Goal: Consume media (video, audio)

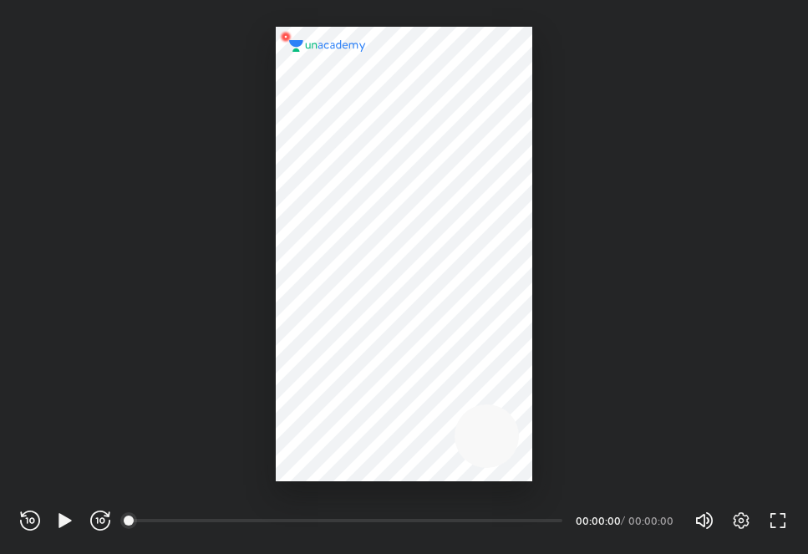
scroll to position [554, 808]
click at [66, 517] on icon "button" at bounding box center [64, 520] width 13 height 14
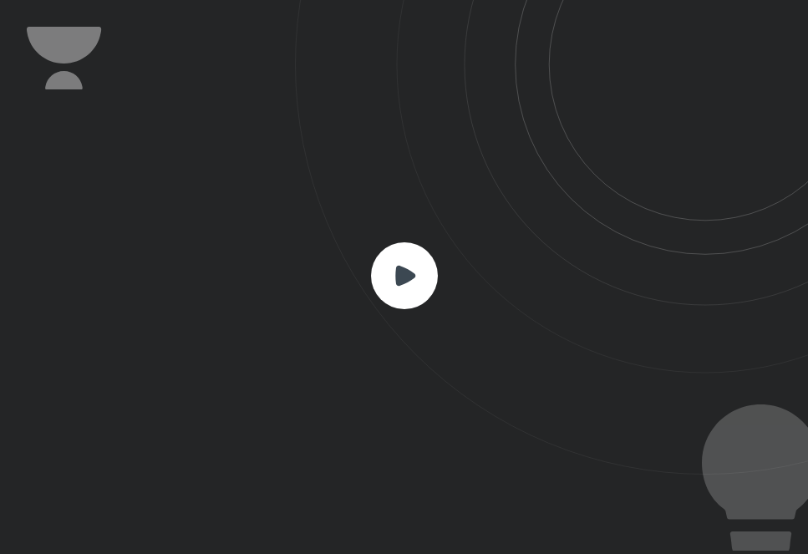
click at [383, 266] on rect at bounding box center [404, 275] width 67 height 67
click at [405, 301] on rect at bounding box center [404, 275] width 67 height 67
click at [398, 289] on rect at bounding box center [404, 275] width 67 height 67
click at [418, 305] on rect at bounding box center [404, 275] width 67 height 67
click at [411, 283] on rect at bounding box center [404, 275] width 67 height 67
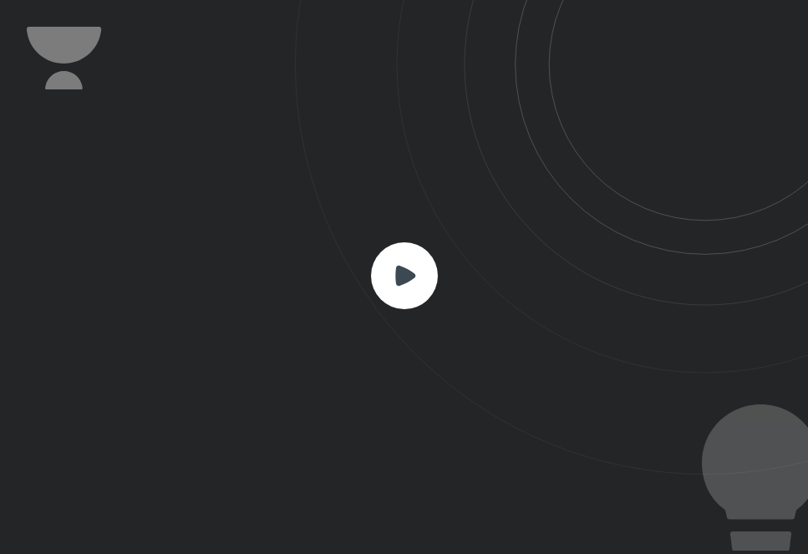
click at [408, 285] on rect at bounding box center [404, 275] width 67 height 67
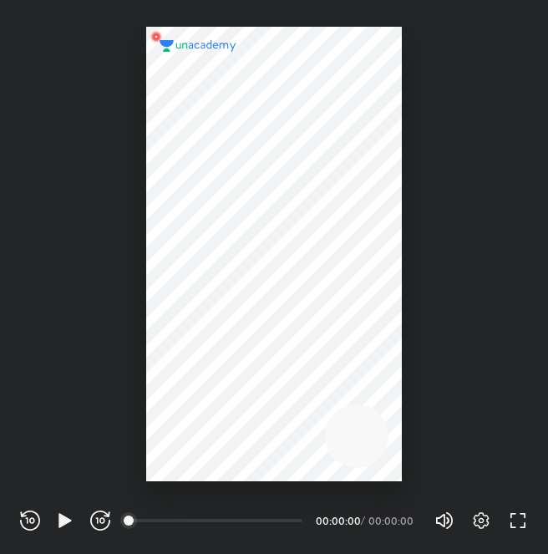
scroll to position [554, 548]
click at [60, 517] on icon "button" at bounding box center [64, 520] width 13 height 14
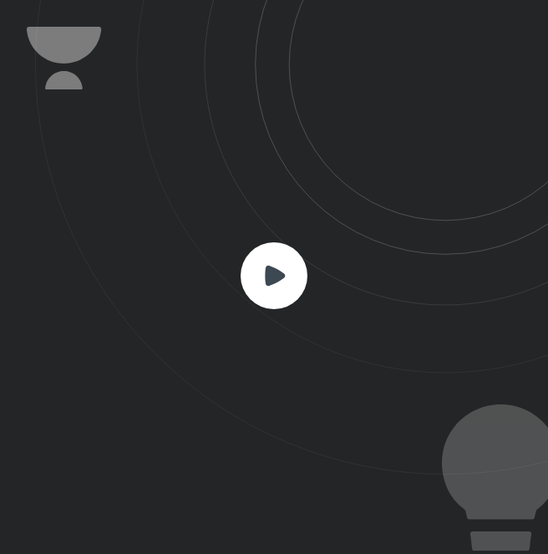
click at [272, 276] on icon at bounding box center [275, 275] width 20 height 20
click at [276, 275] on icon at bounding box center [275, 275] width 20 height 20
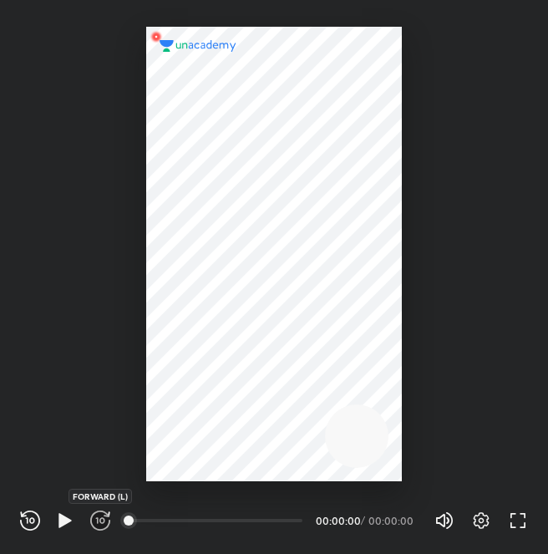
click at [94, 519] on icon "button" at bounding box center [100, 520] width 20 height 20
click at [215, 521] on div "00:00" at bounding box center [216, 520] width 172 height 17
click at [281, 517] on div "00:00" at bounding box center [216, 520] width 172 height 17
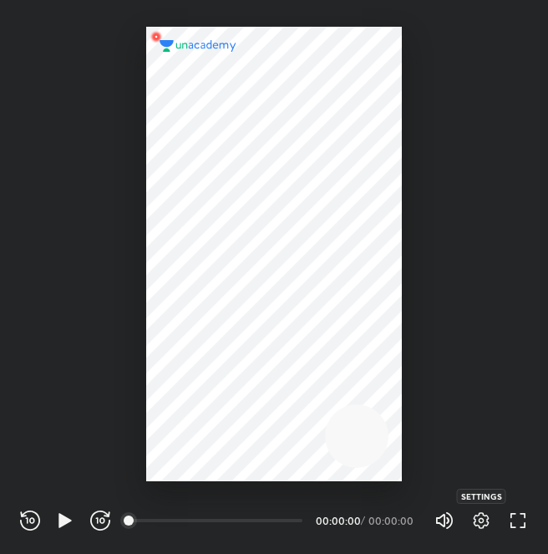
click at [484, 527] on icon "button" at bounding box center [481, 520] width 20 height 20
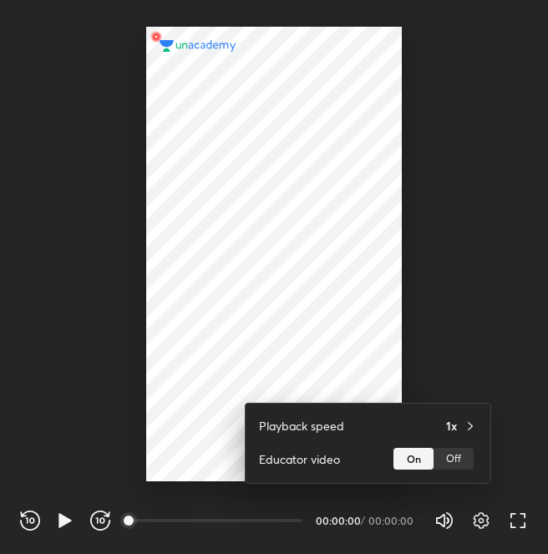
click at [484, 517] on div at bounding box center [274, 277] width 548 height 554
